Goal: Information Seeking & Learning: Learn about a topic

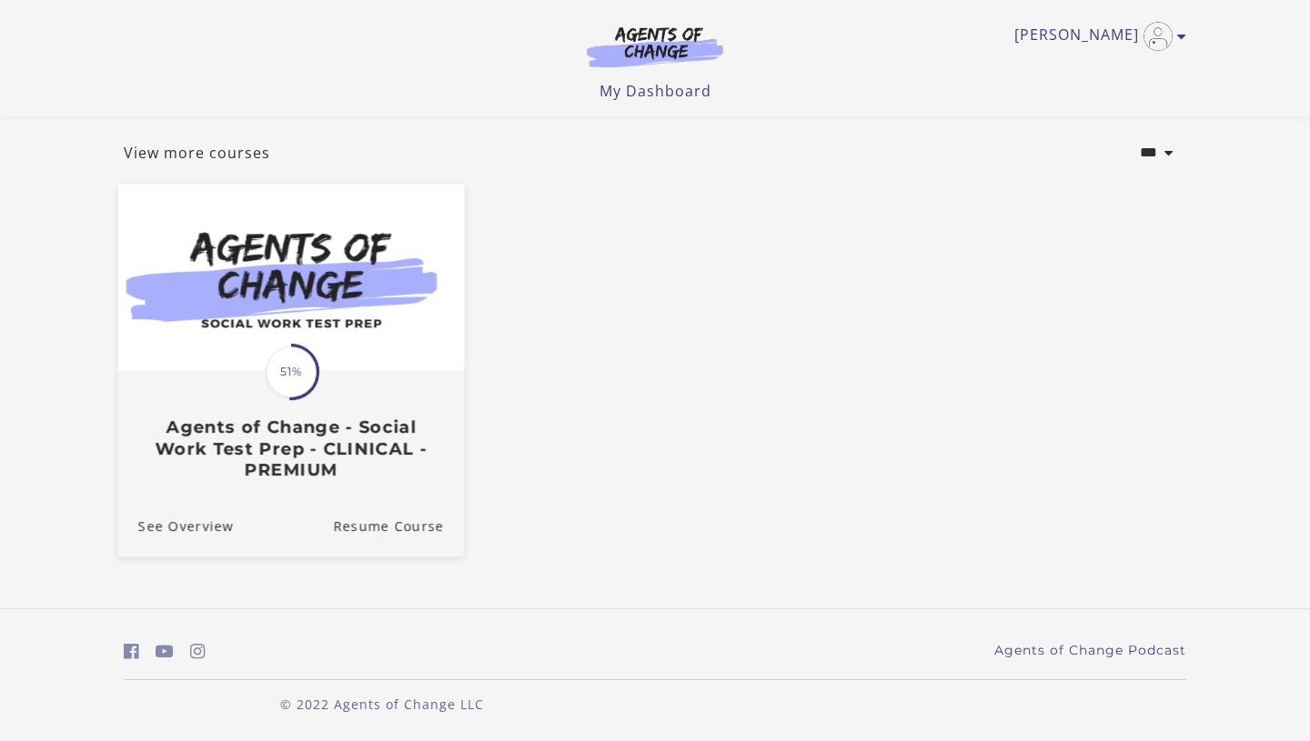
click at [290, 390] on span "51%" at bounding box center [291, 371] width 51 height 51
